Goal: Contribute content: Contribute content

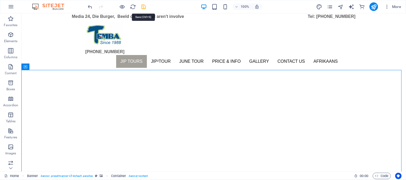
click at [145, 8] on icon "save" at bounding box center [144, 7] width 6 height 6
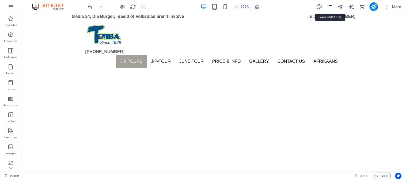
click at [329, 7] on icon "pages" at bounding box center [330, 7] width 6 height 6
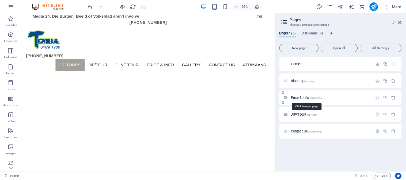
click at [303, 96] on span "Price & Info /price-info" at bounding box center [306, 98] width 31 height 4
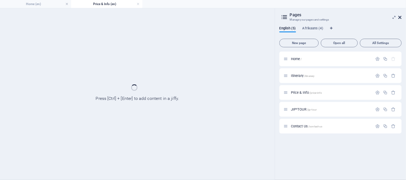
click at [401, 17] on icon at bounding box center [399, 17] width 3 height 4
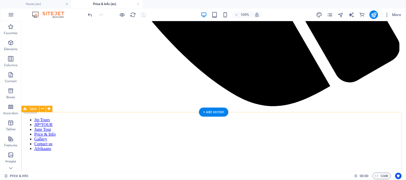
scroll to position [505, 0]
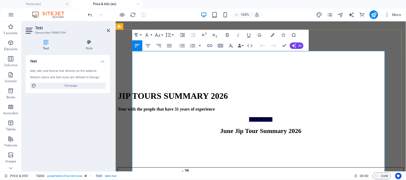
scroll to position [535, 0]
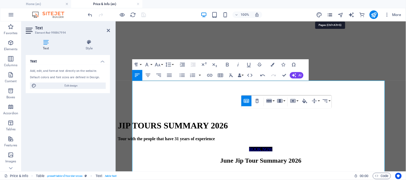
click at [332, 15] on icon "pages" at bounding box center [330, 15] width 6 height 6
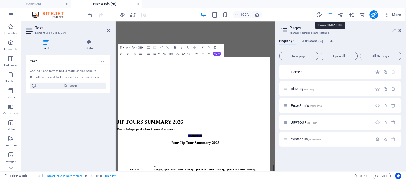
scroll to position [634, 0]
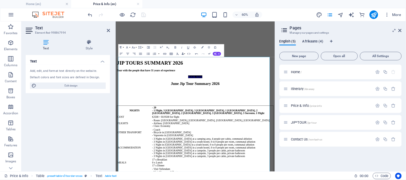
click at [308, 40] on span "Afrikaans (4)" at bounding box center [312, 41] width 21 height 7
click at [303, 105] on span "Prys & Algemeen /prys-algemeen" at bounding box center [314, 106] width 46 height 4
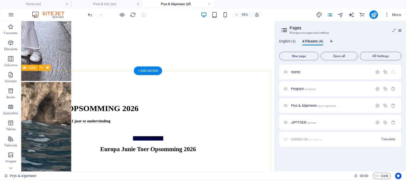
scroll to position [535, 0]
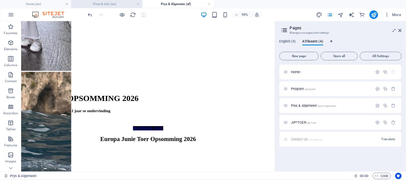
click at [103, 6] on h4 "Price & Info (en)" at bounding box center [106, 4] width 71 height 6
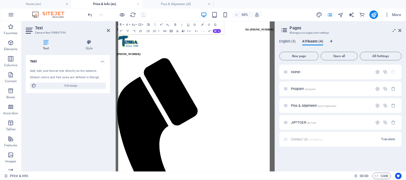
scroll to position [667, 0]
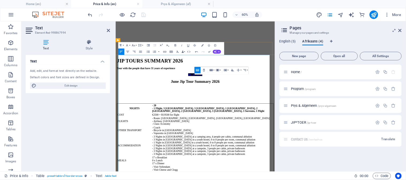
scroll to position [608, 0]
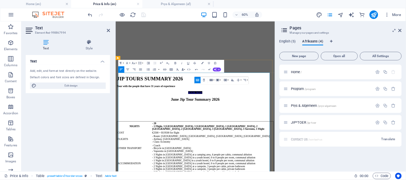
click at [399, 30] on icon at bounding box center [399, 30] width 3 height 4
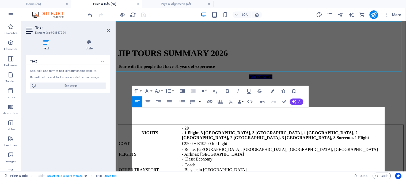
scroll to position [509, 0]
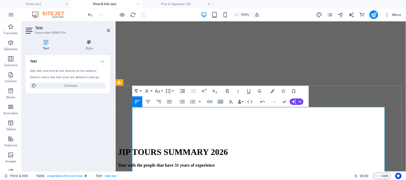
click at [273, 92] on icon "button" at bounding box center [272, 91] width 4 height 4
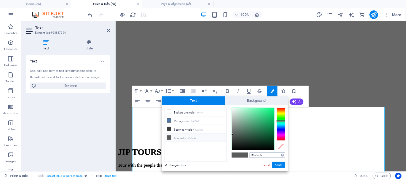
click at [264, 157] on input "#5a5c5b" at bounding box center [268, 155] width 36 height 5
type input "#000000"
click at [276, 167] on button "Apply" at bounding box center [278, 165] width 13 height 6
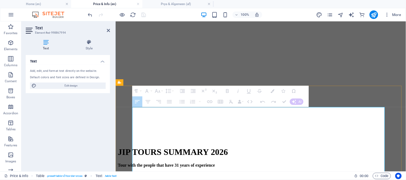
drag, startPoint x: 212, startPoint y: 121, endPoint x: 194, endPoint y: 121, distance: 18.2
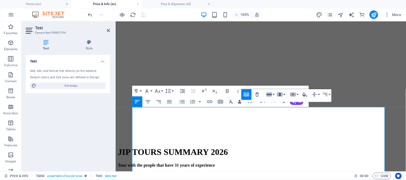
click at [162, 12] on div "100% More" at bounding box center [245, 14] width 316 height 9
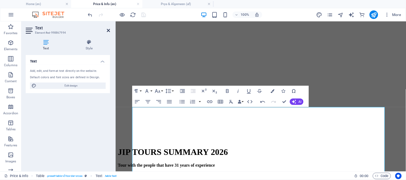
click at [110, 30] on icon at bounding box center [108, 30] width 3 height 4
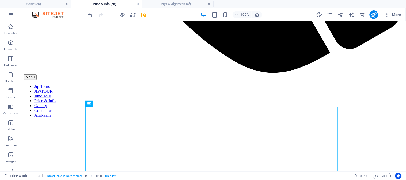
drag, startPoint x: 106, startPoint y: 1, endPoint x: 147, endPoint y: 14, distance: 42.6
click at [147, 14] on span "save" at bounding box center [143, 15] width 6 height 6
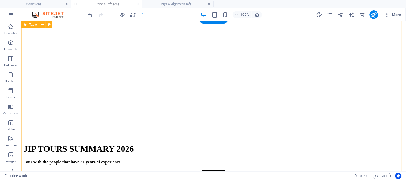
scroll to position [546, 0]
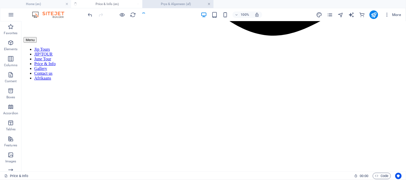
click at [209, 3] on link at bounding box center [209, 4] width 3 height 5
click at [119, 6] on ul "Home (en) Price & Info (en)" at bounding box center [203, 4] width 406 height 8
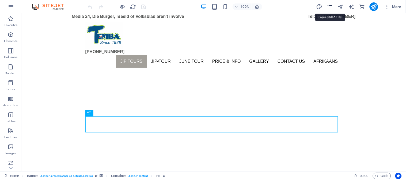
click at [330, 7] on icon "pages" at bounding box center [330, 7] width 6 height 6
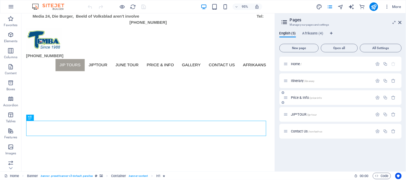
click at [300, 96] on span "Price & Info /price-info" at bounding box center [306, 98] width 31 height 4
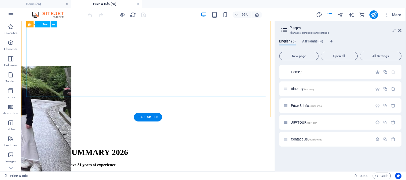
scroll to position [505, 0]
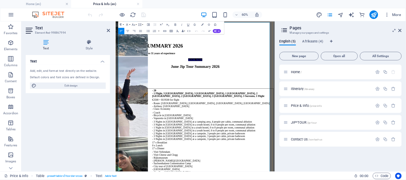
scroll to position [634, 0]
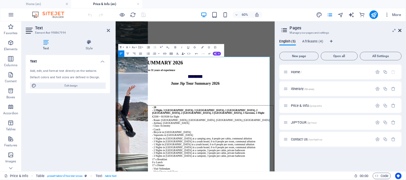
click at [400, 31] on icon at bounding box center [399, 30] width 3 height 4
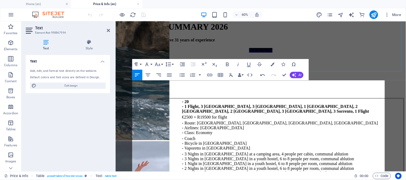
scroll to position [536, 0]
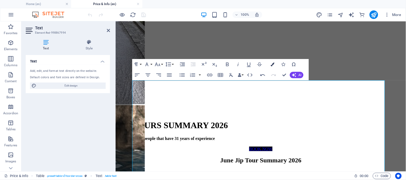
click at [273, 63] on icon "button" at bounding box center [272, 65] width 4 height 4
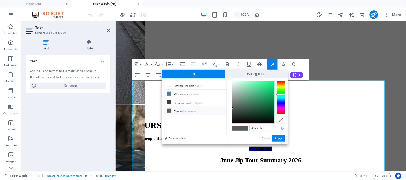
click at [262, 129] on input "#5a5c5b" at bounding box center [268, 128] width 36 height 5
type input "#000"
click at [280, 138] on button "Apply" at bounding box center [278, 138] width 13 height 6
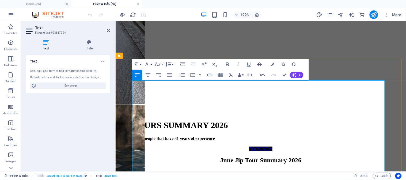
click at [144, 17] on div at bounding box center [117, 14] width 60 height 9
click at [108, 29] on icon at bounding box center [108, 30] width 3 height 4
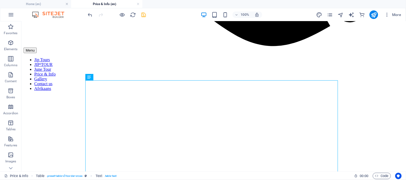
click at [143, 16] on icon "save" at bounding box center [144, 15] width 6 height 6
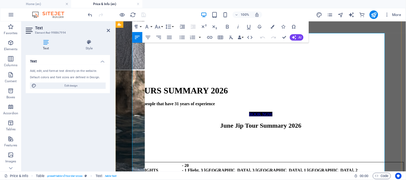
scroll to position [565, 0]
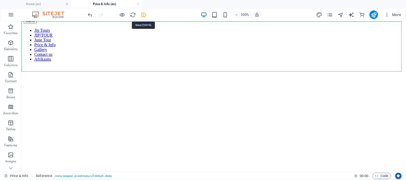
click at [143, 15] on icon "save" at bounding box center [144, 15] width 6 height 6
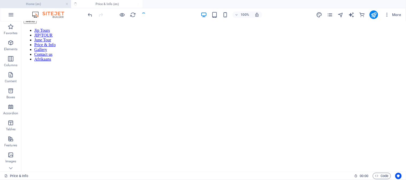
click at [46, 3] on h4 "Home (en)" at bounding box center [35, 4] width 71 height 6
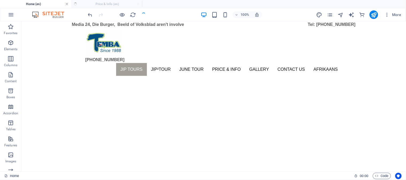
click at [67, 4] on link at bounding box center [66, 4] width 3 height 5
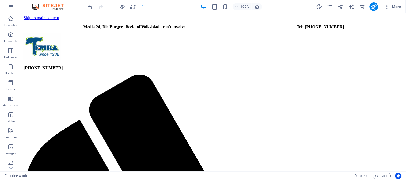
scroll to position [565, 0]
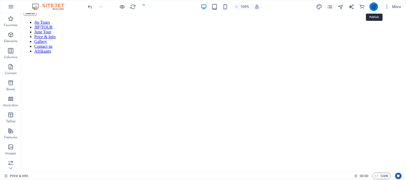
click at [375, 7] on icon "publish" at bounding box center [374, 7] width 6 height 6
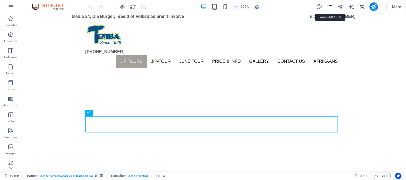
click at [332, 7] on icon "pages" at bounding box center [330, 7] width 6 height 6
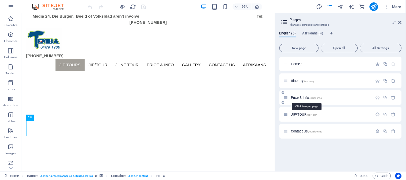
click at [303, 98] on span "Price & Info /price-info" at bounding box center [306, 98] width 31 height 4
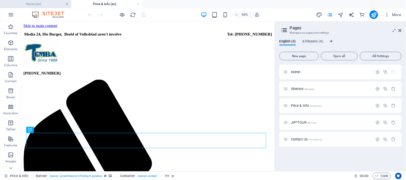
drag, startPoint x: 67, startPoint y: 4, endPoint x: 67, endPoint y: 34, distance: 29.4
click at [67, 4] on link at bounding box center [66, 4] width 3 height 5
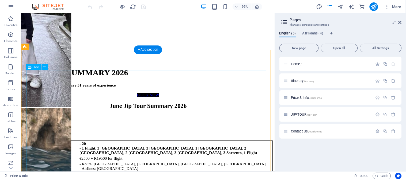
scroll to position [565, 0]
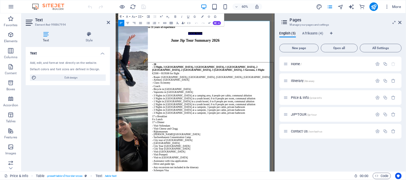
scroll to position [676, 0]
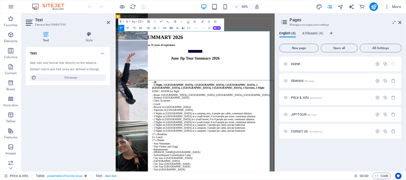
click at [109, 21] on icon at bounding box center [108, 22] width 3 height 4
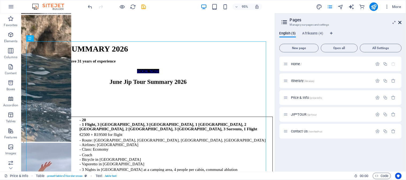
drag, startPoint x: 398, startPoint y: 20, endPoint x: 329, endPoint y: 11, distance: 70.2
click at [398, 20] on icon at bounding box center [399, 22] width 3 height 4
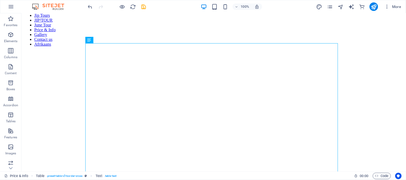
click at [138, 7] on div at bounding box center [117, 6] width 60 height 9
click at [141, 6] on icon "save" at bounding box center [144, 7] width 6 height 6
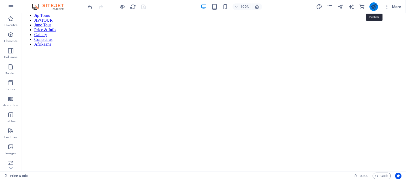
click at [376, 5] on icon "publish" at bounding box center [374, 7] width 6 height 6
